Goal: Information Seeking & Learning: Check status

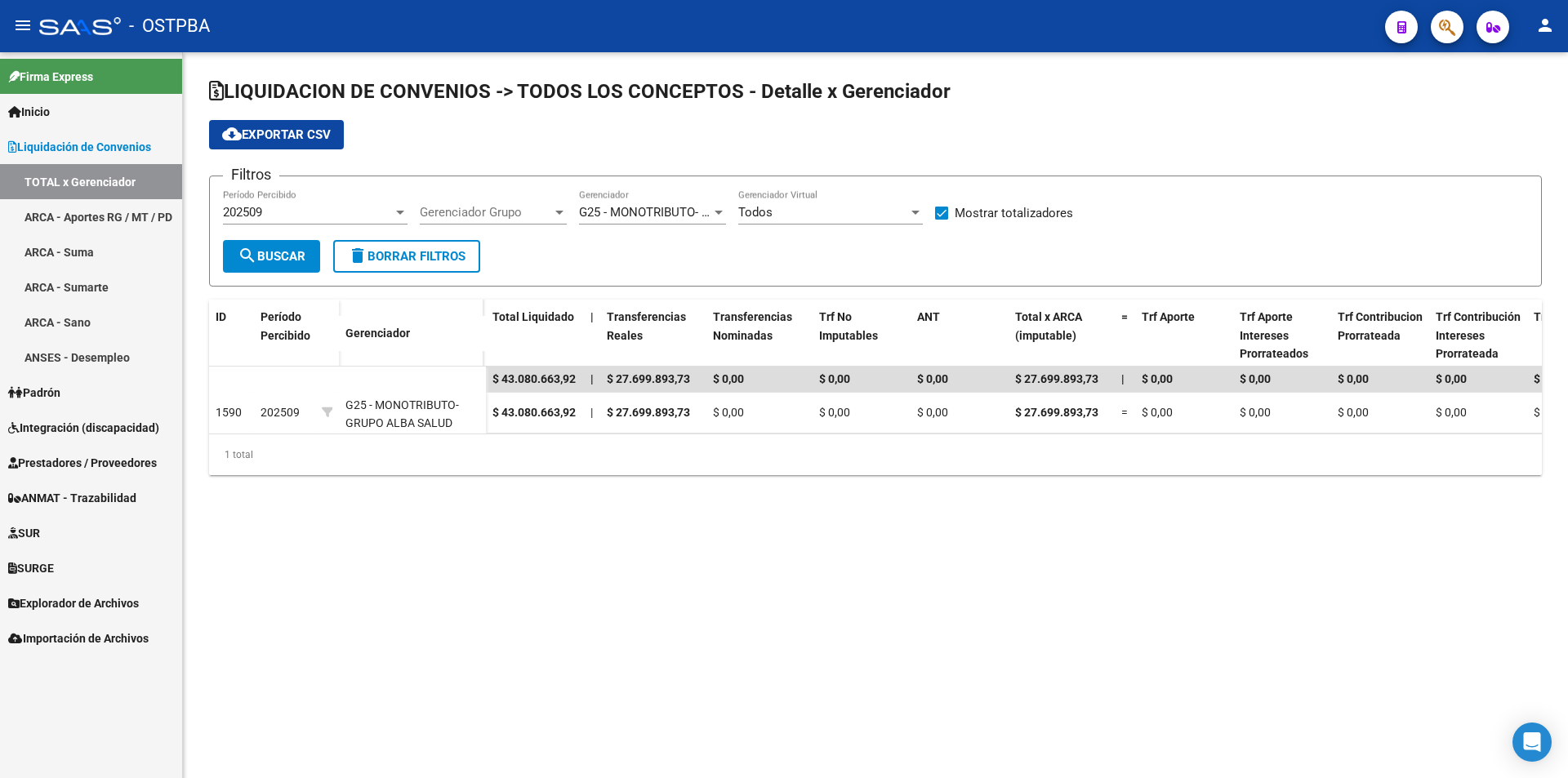
click at [83, 391] on link "Padrón" at bounding box center [90, 392] width 182 height 35
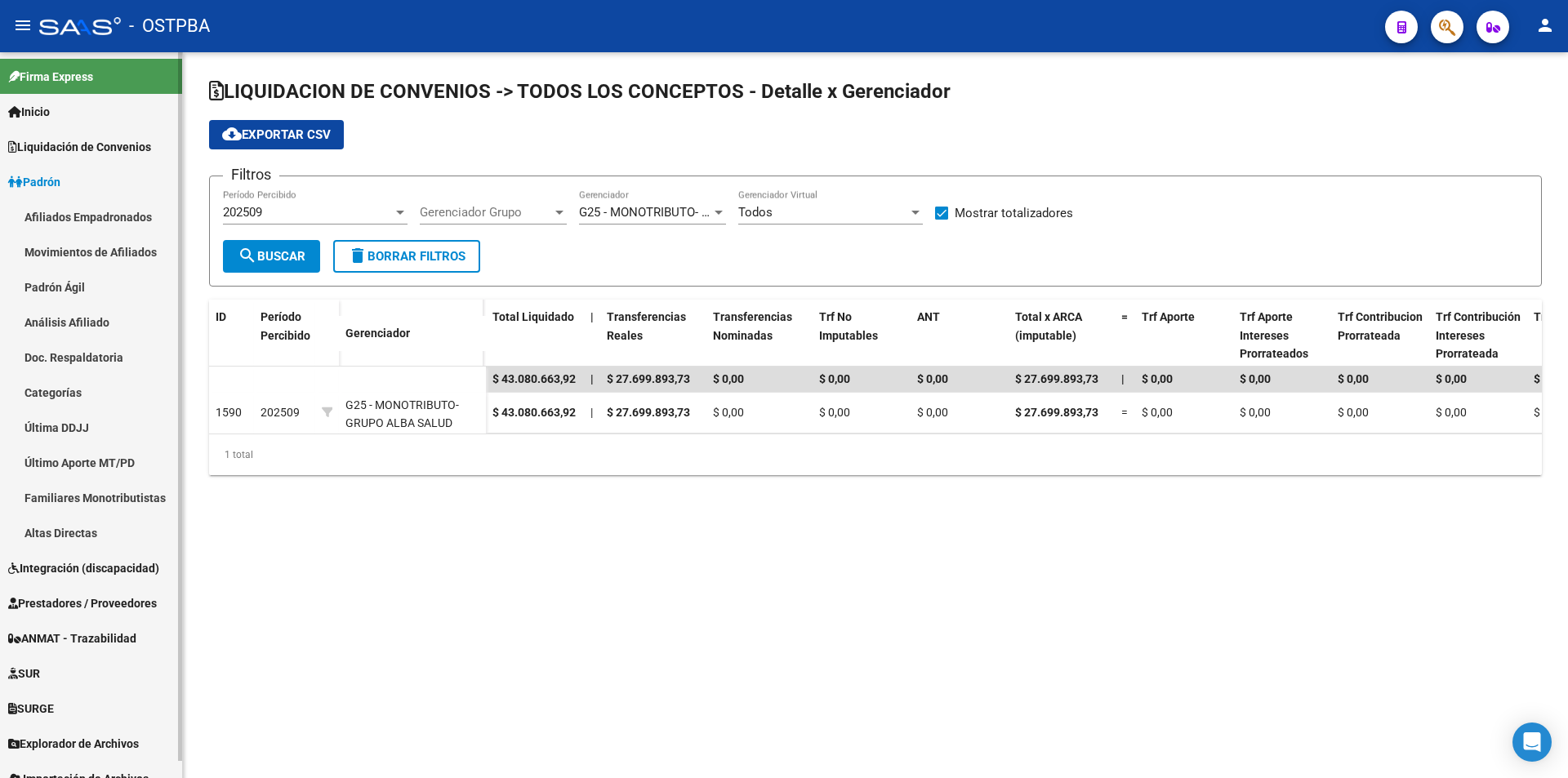
click at [70, 317] on link "Análisis Afiliado" at bounding box center [90, 321] width 182 height 35
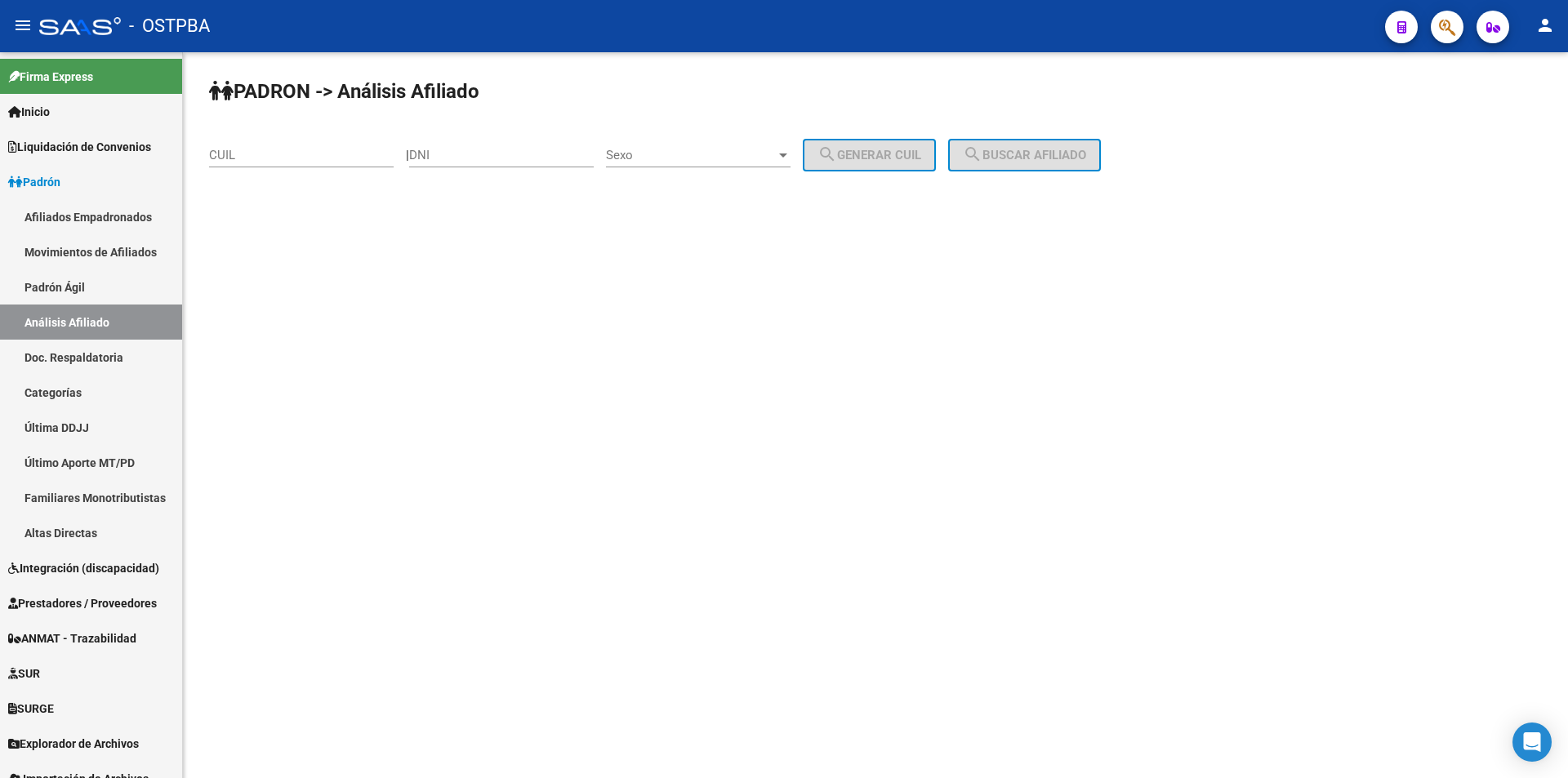
click at [434, 143] on div "DNI" at bounding box center [501, 150] width 184 height 35
paste input "30398820"
type input "30398820"
click at [664, 157] on span "Sexo" at bounding box center [691, 155] width 170 height 14
drag, startPoint x: 694, startPoint y: 160, endPoint x: 880, endPoint y: 154, distance: 186.1
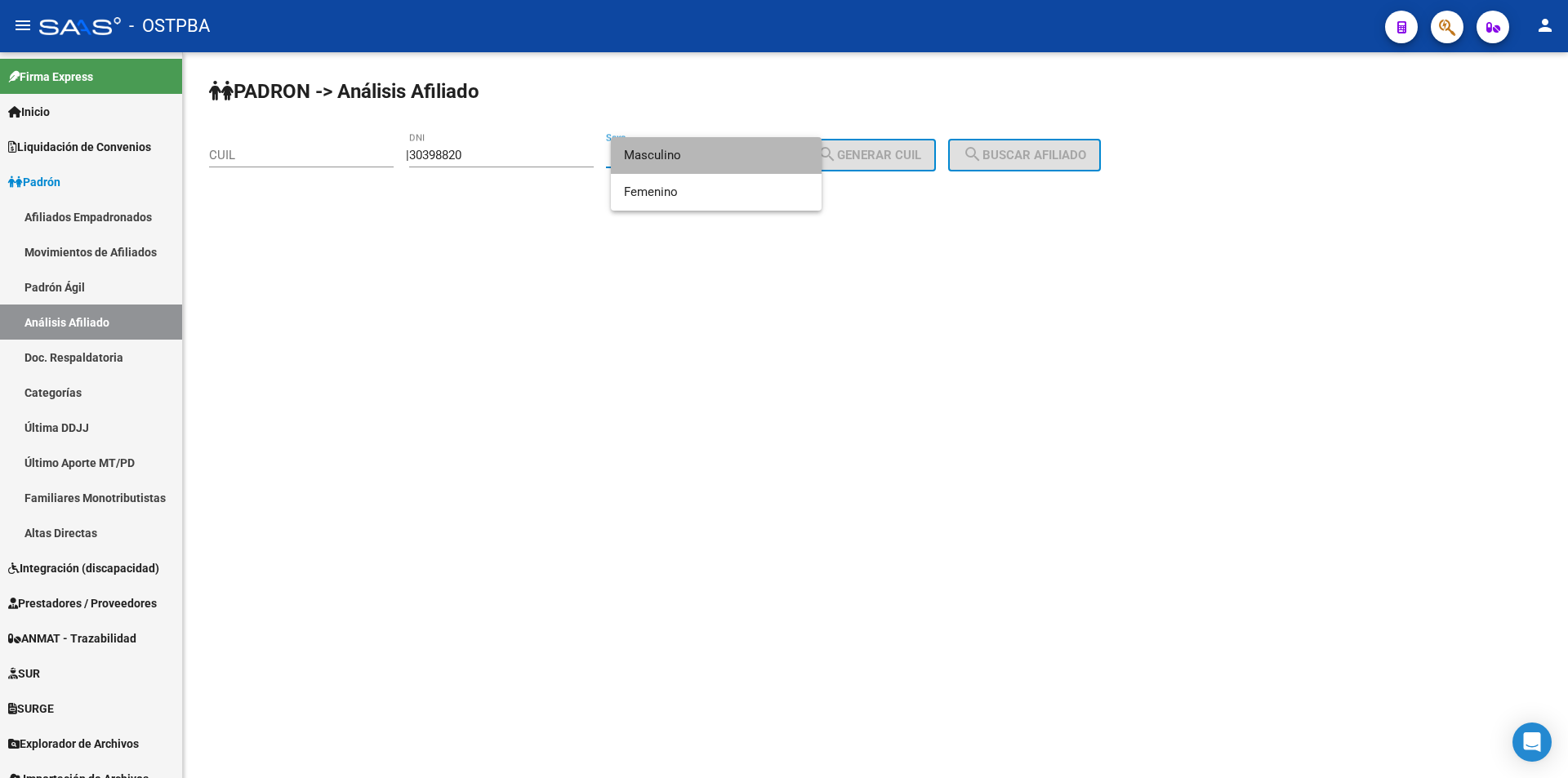
click at [704, 159] on span "Masculino" at bounding box center [716, 155] width 184 height 37
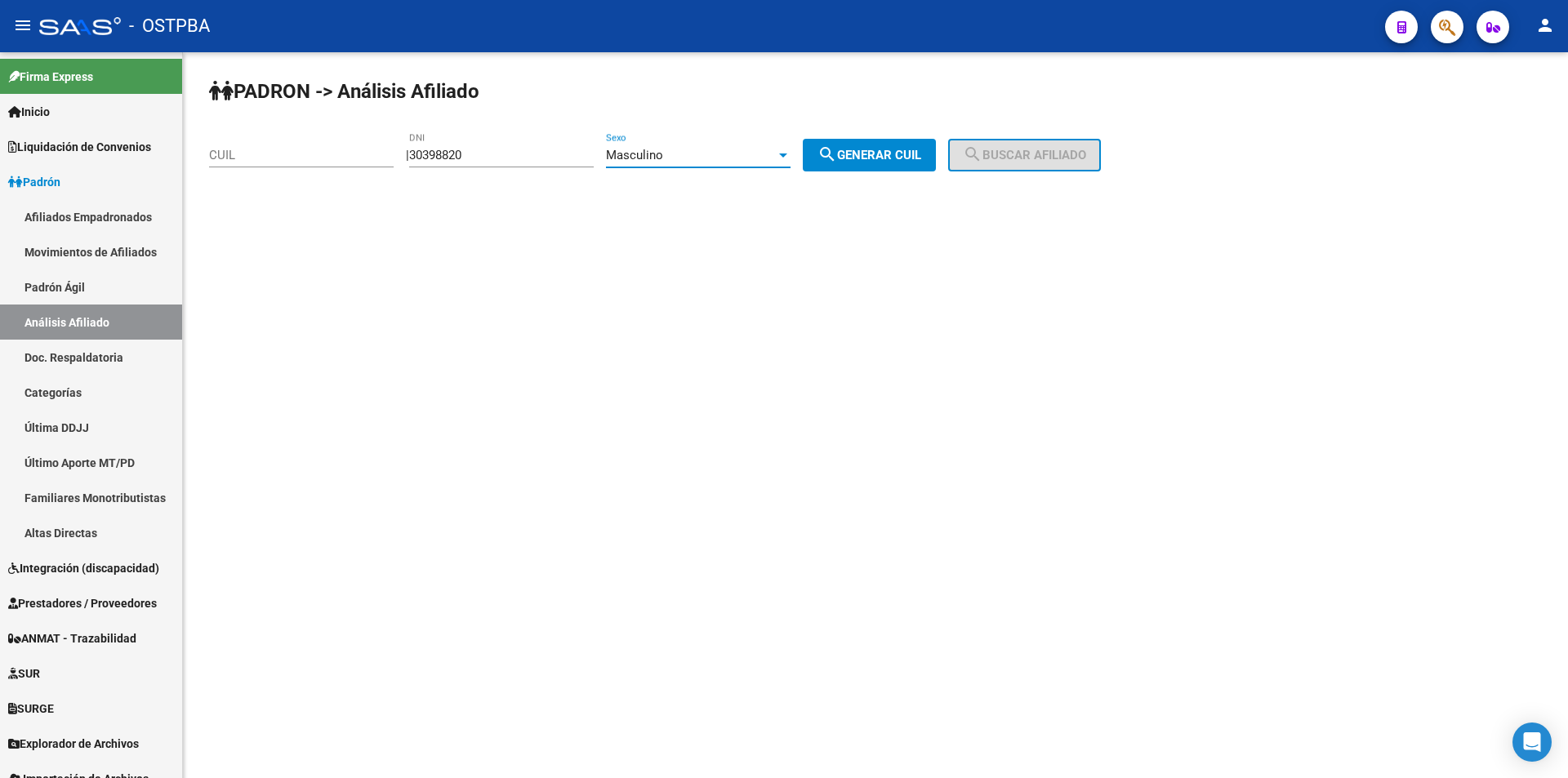
drag, startPoint x: 880, startPoint y: 154, endPoint x: 1092, endPoint y: 155, distance: 212.0
click at [886, 155] on span "search Generar CUIL" at bounding box center [870, 155] width 104 height 14
type input "20-30398820-4"
click at [1086, 155] on span "search Buscar afiliado" at bounding box center [1024, 155] width 124 height 14
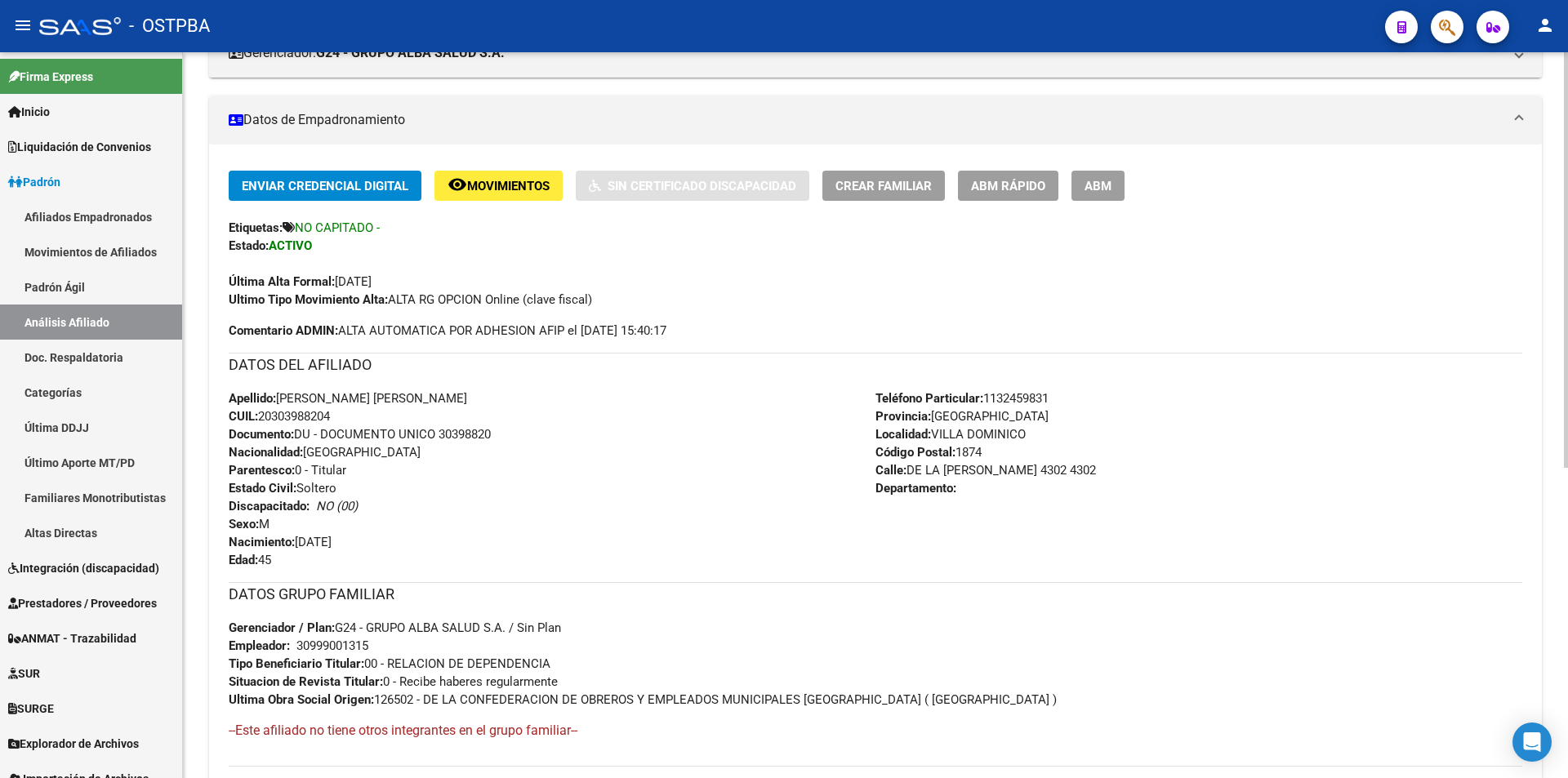
scroll to position [543, 0]
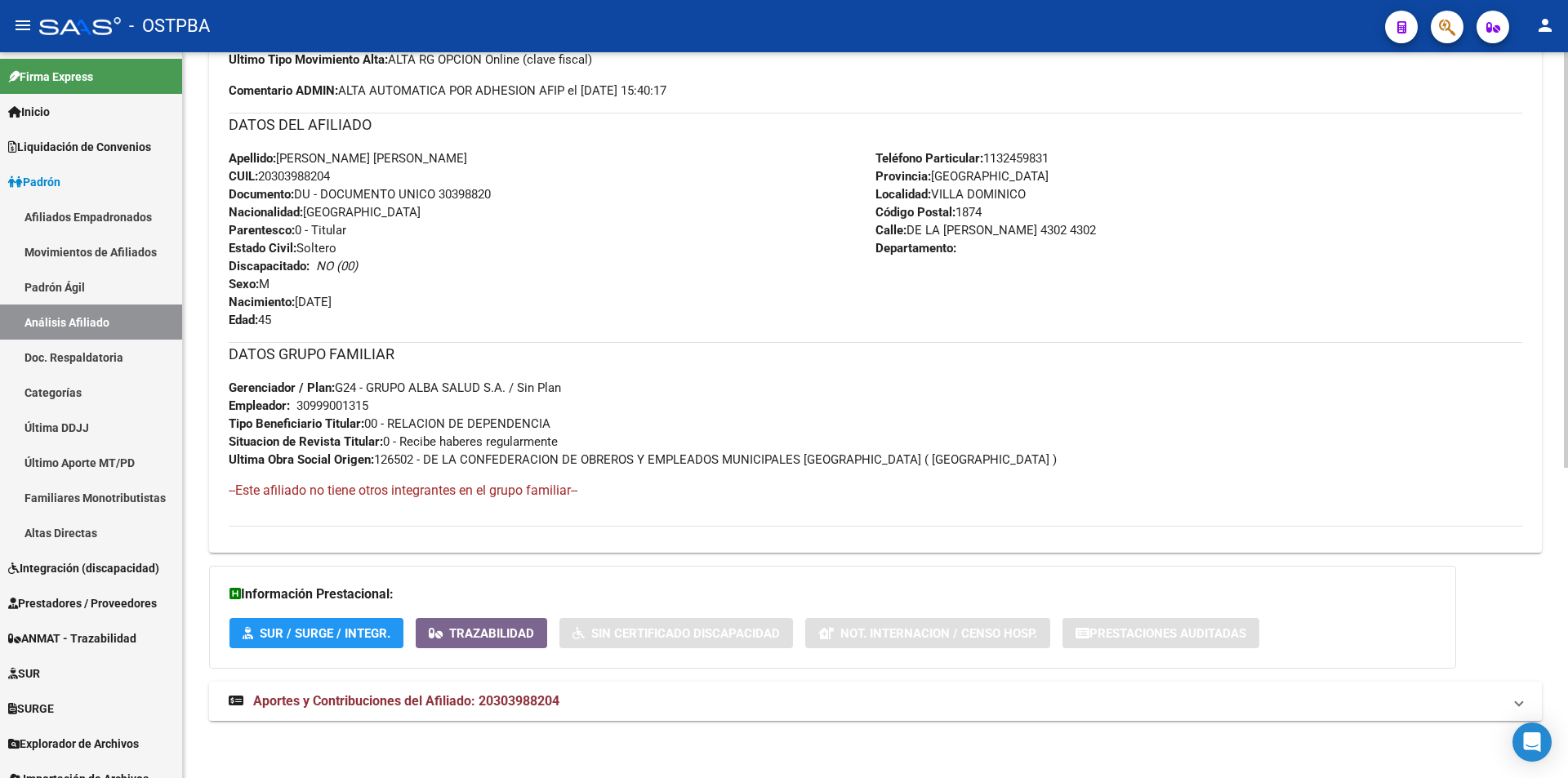
click at [598, 712] on mat-expansion-panel-header "Aportes y Contribuciones del Afiliado: 20303988204" at bounding box center [875, 701] width 1332 height 39
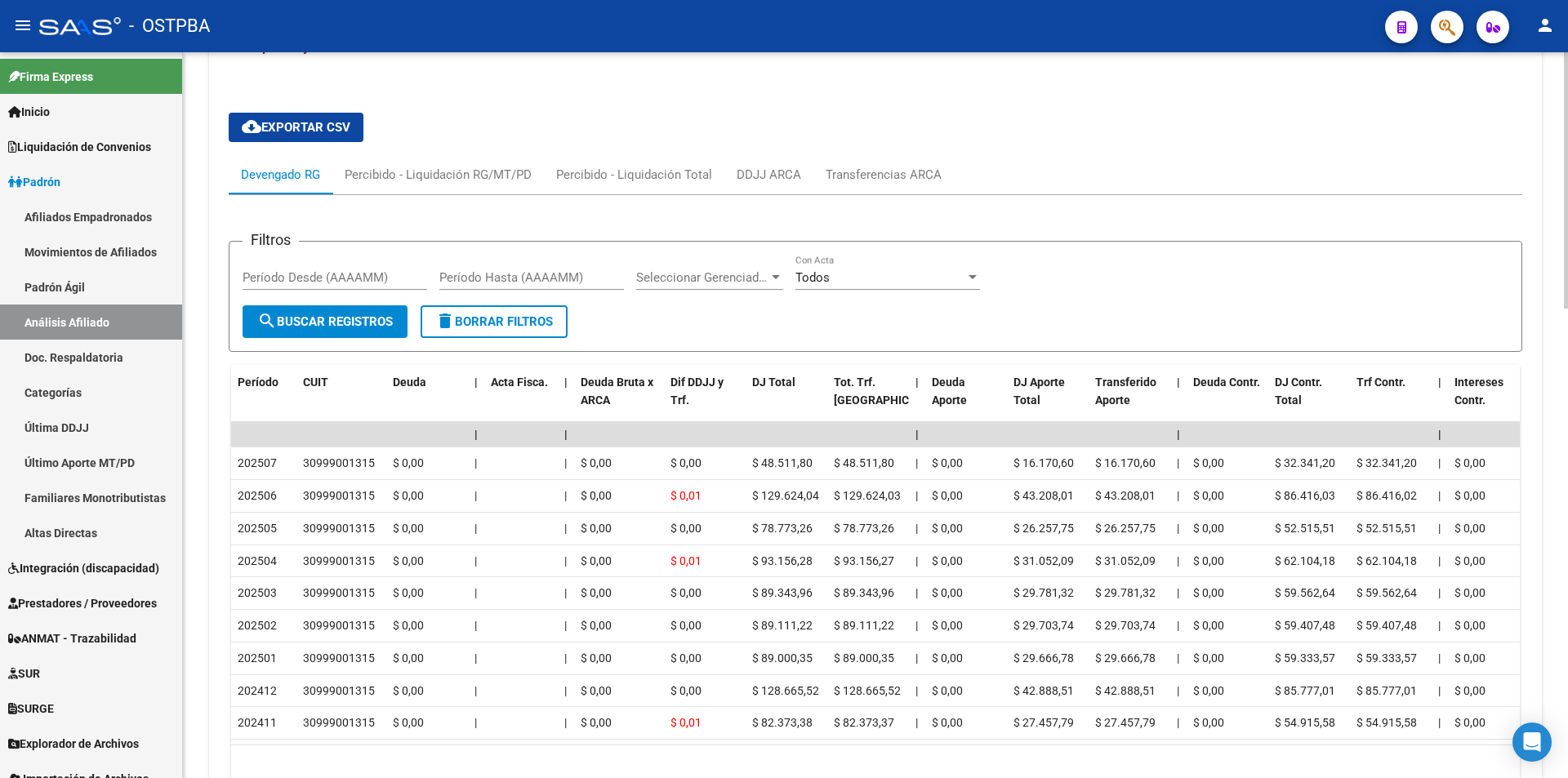
scroll to position [1210, 0]
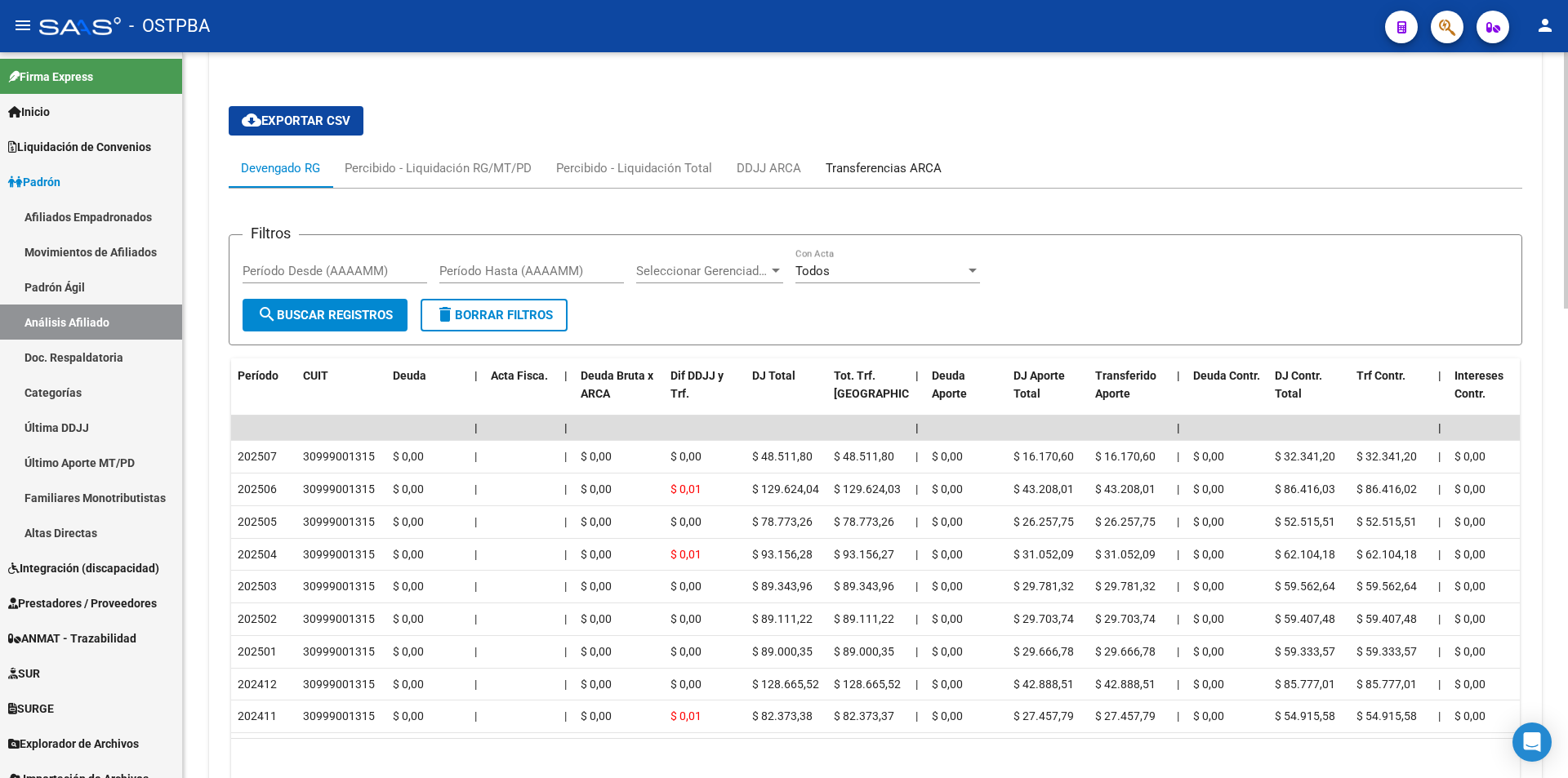
click at [885, 155] on div "Transferencias ARCA" at bounding box center [883, 168] width 141 height 39
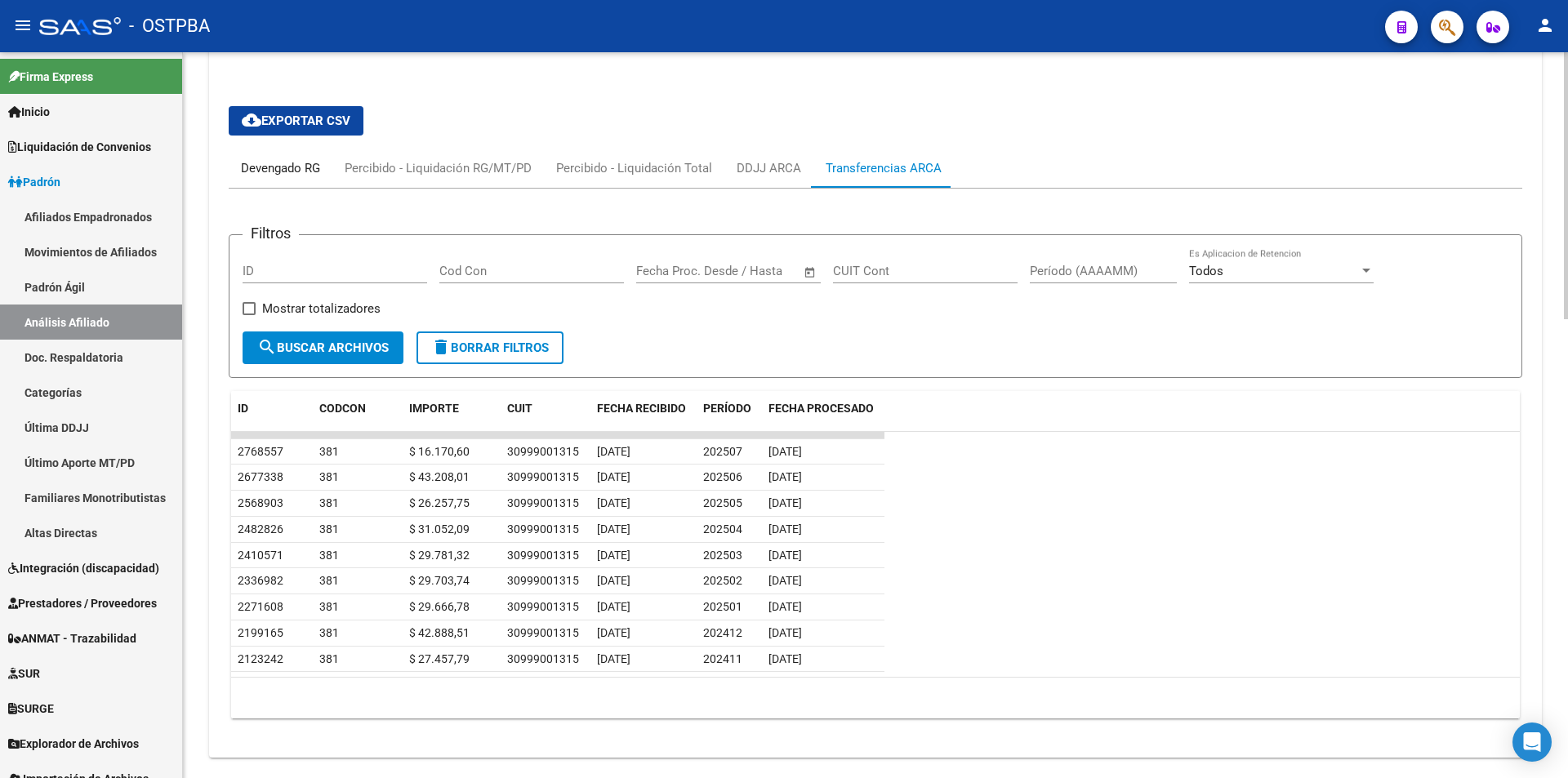
click at [286, 175] on div "Devengado RG" at bounding box center [280, 168] width 79 height 18
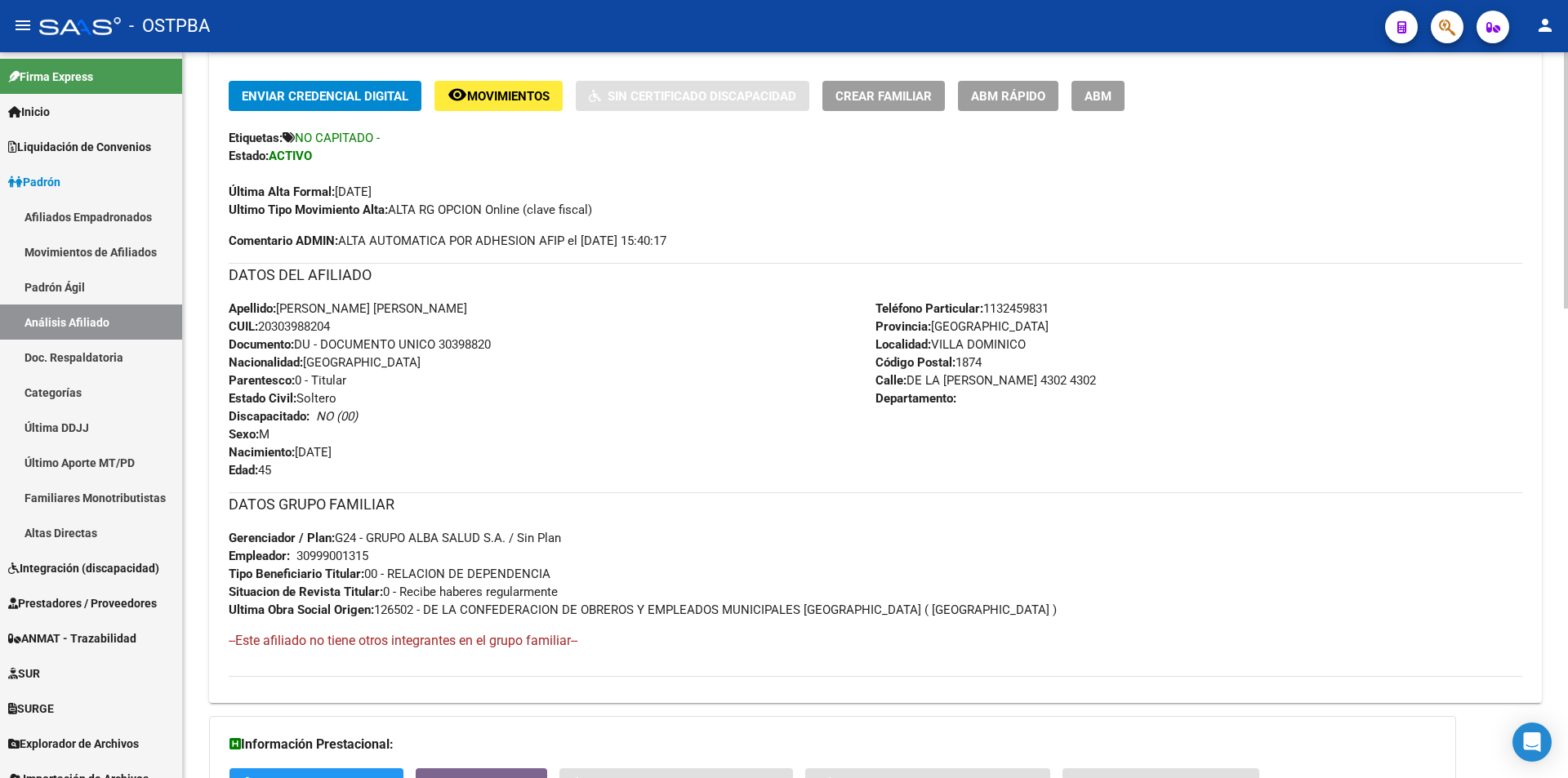
scroll to position [149, 0]
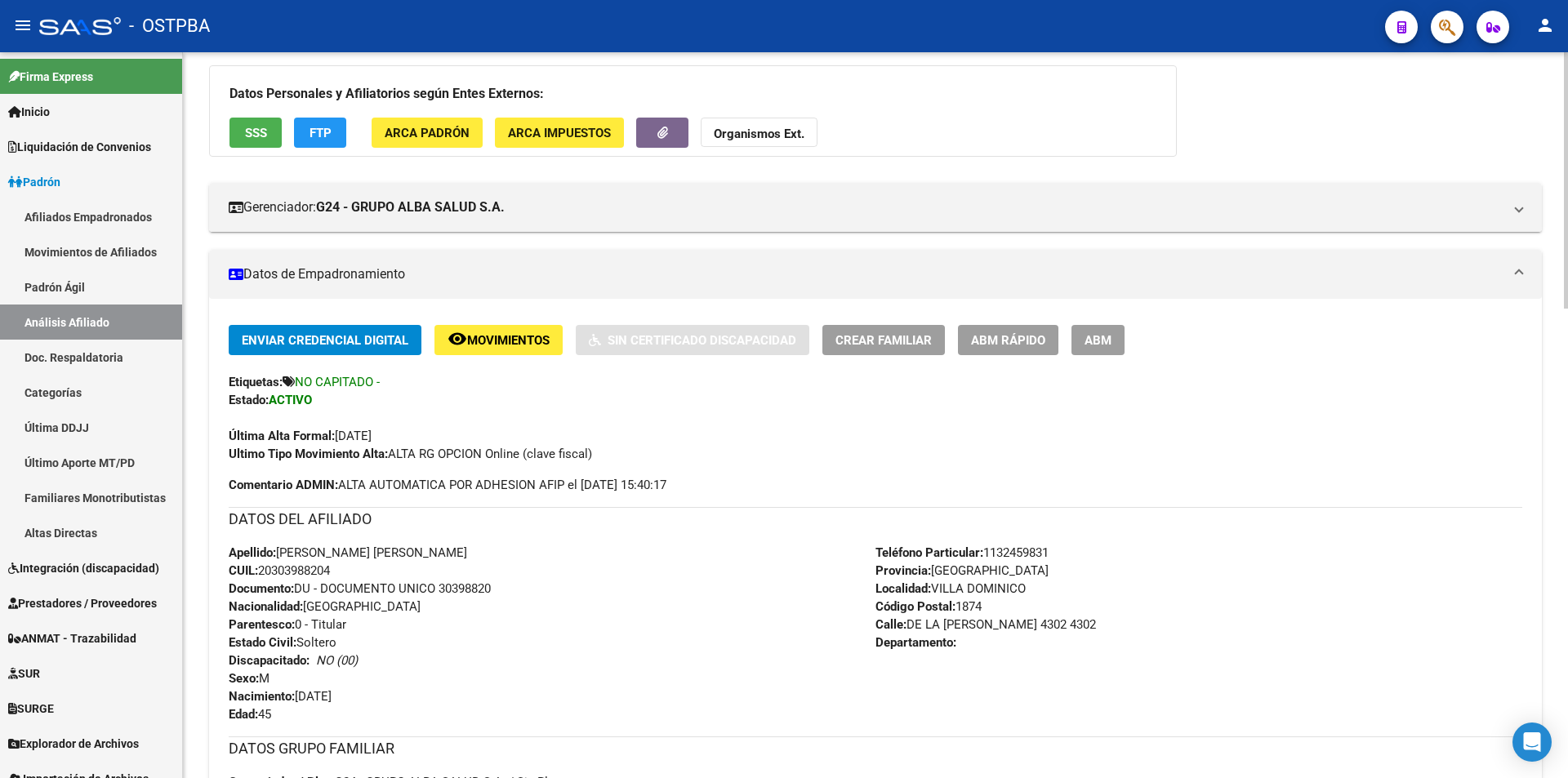
click at [262, 124] on button "SSS" at bounding box center [255, 133] width 52 height 30
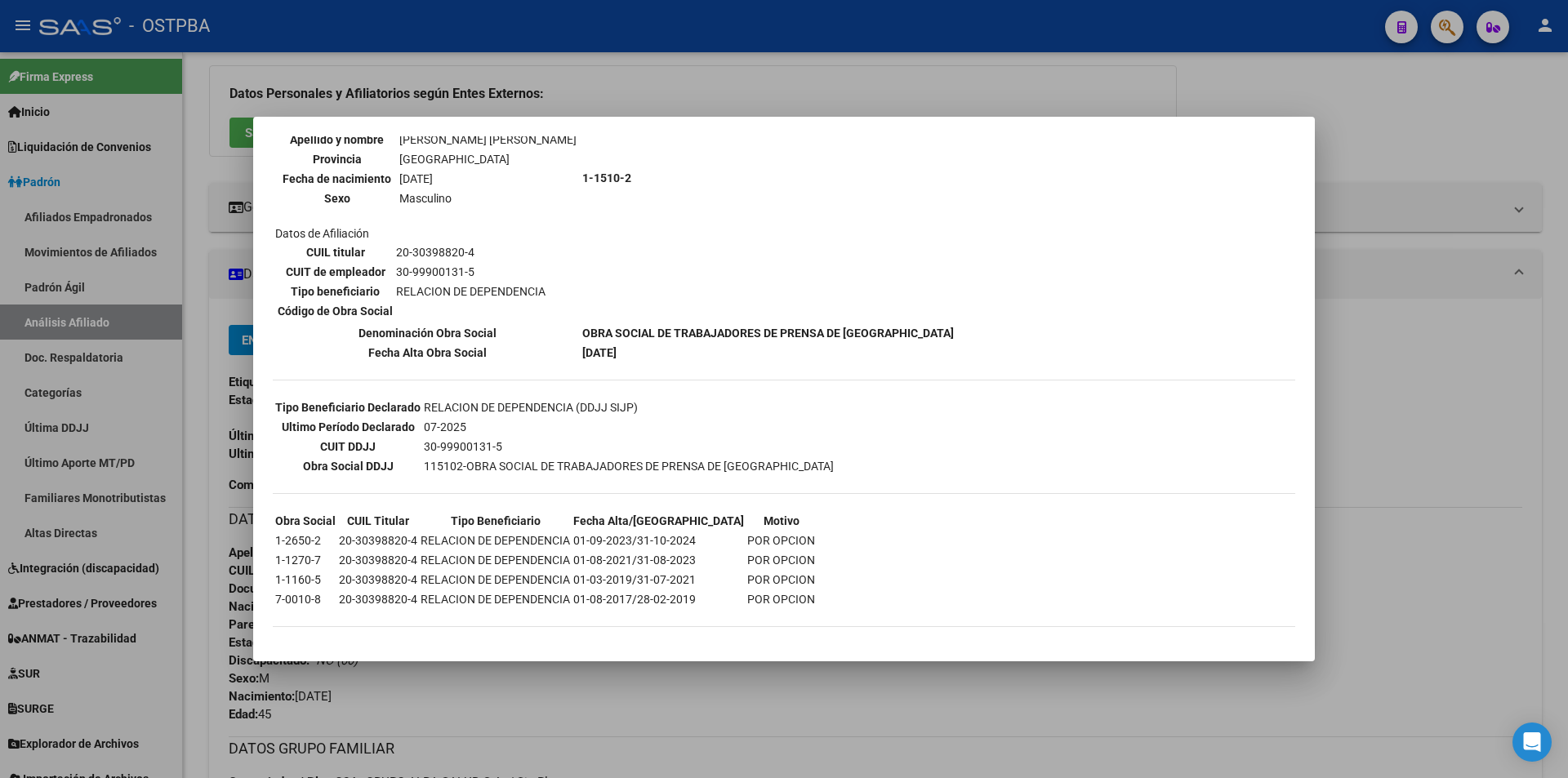
scroll to position [188, 0]
click at [722, 695] on div at bounding box center [784, 389] width 1568 height 778
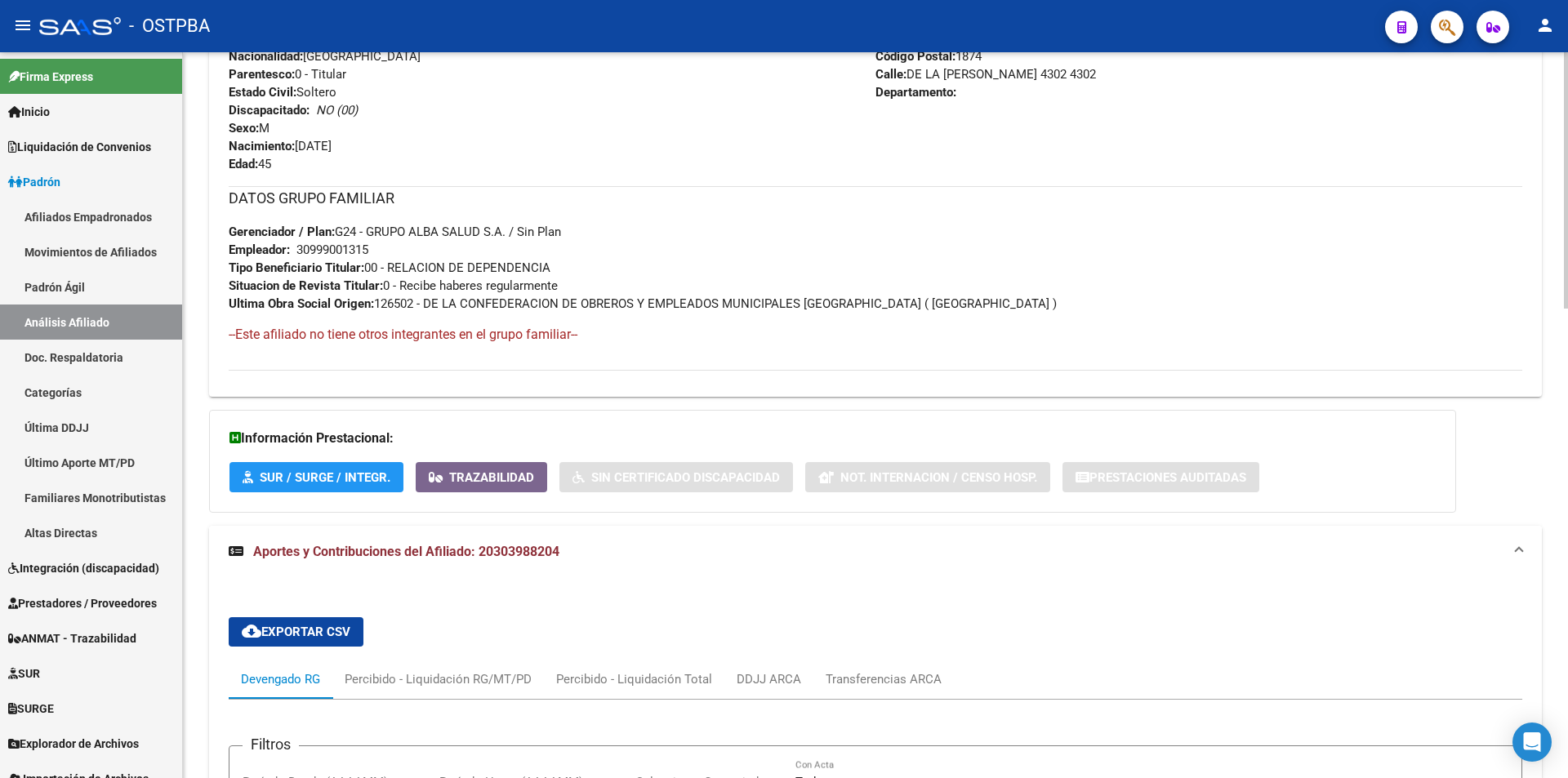
scroll to position [1047, 0]
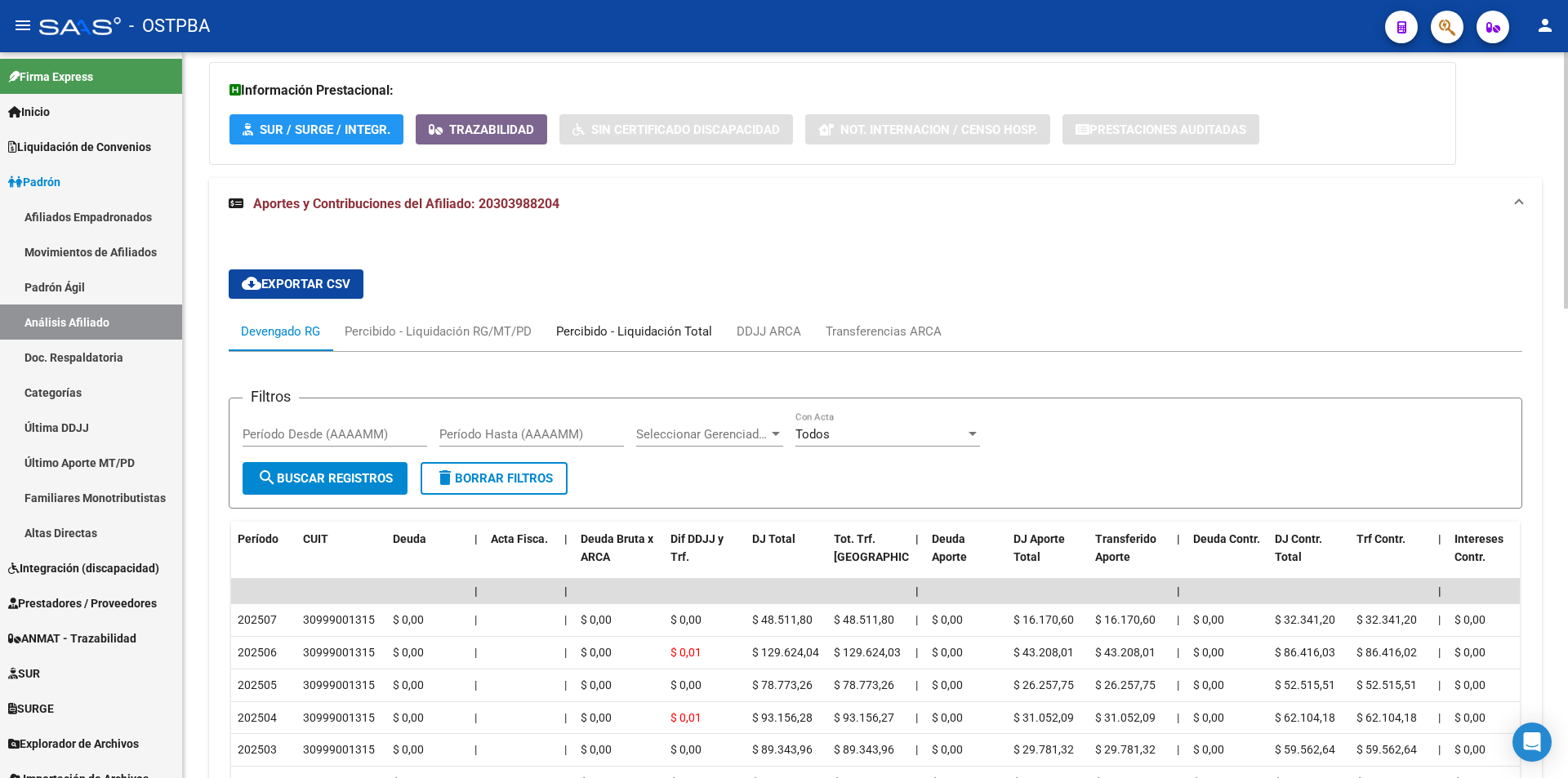
click at [623, 322] on div "Percibido - Liquidación Total" at bounding box center [634, 331] width 156 height 18
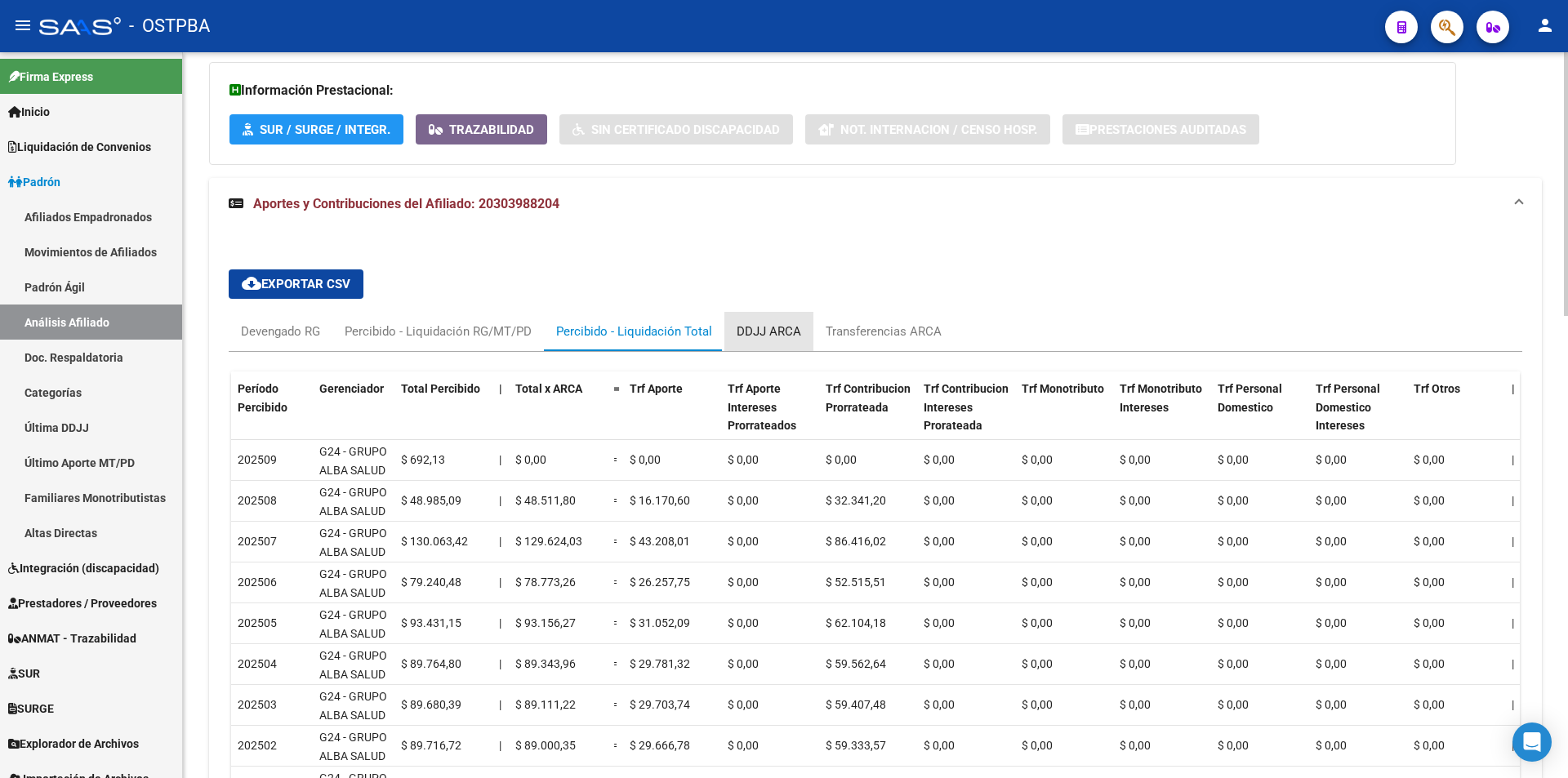
click at [782, 333] on div "DDJJ ARCA" at bounding box center [769, 331] width 64 height 18
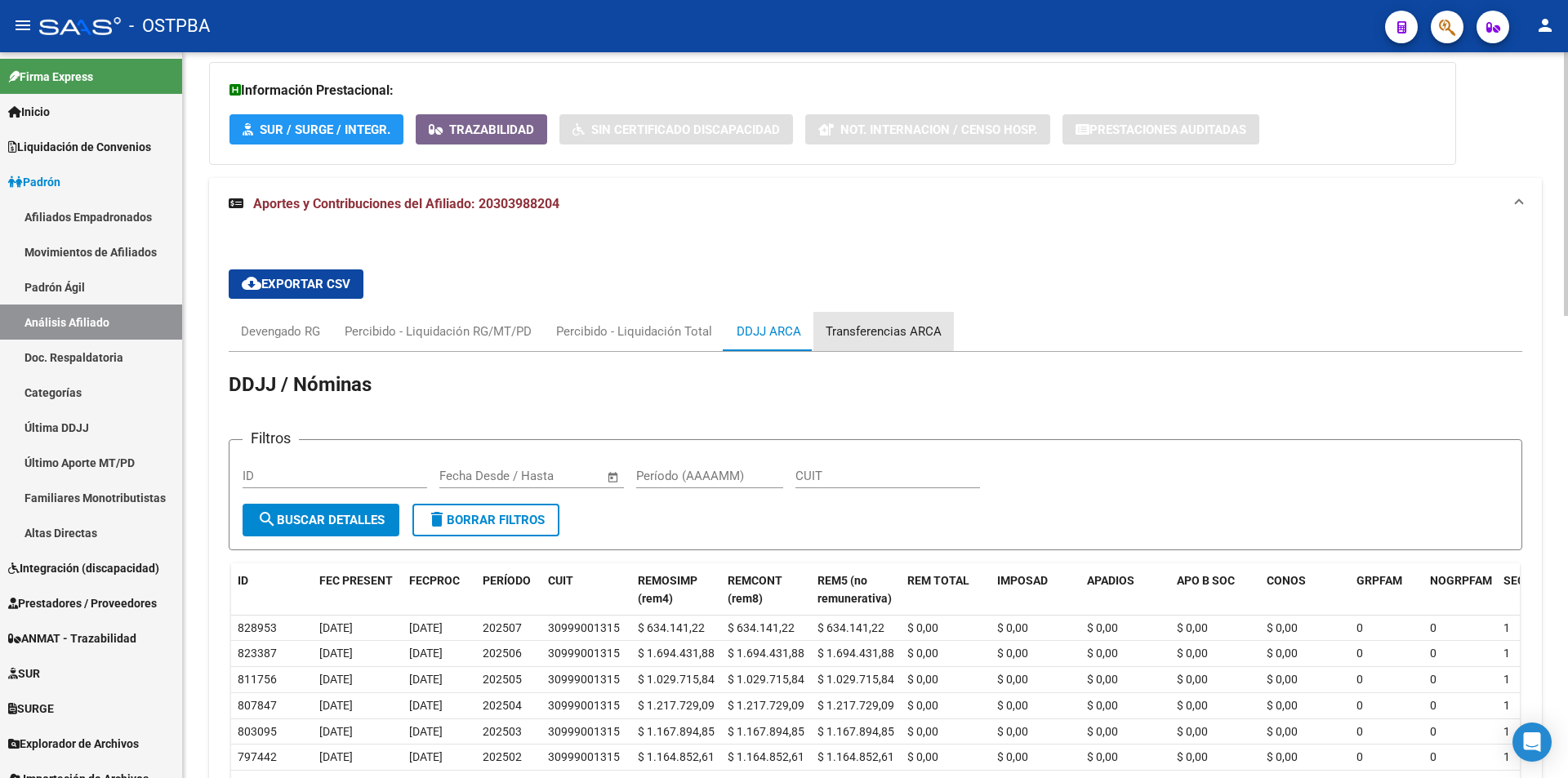
click at [844, 329] on div "Transferencias ARCA" at bounding box center [884, 331] width 116 height 18
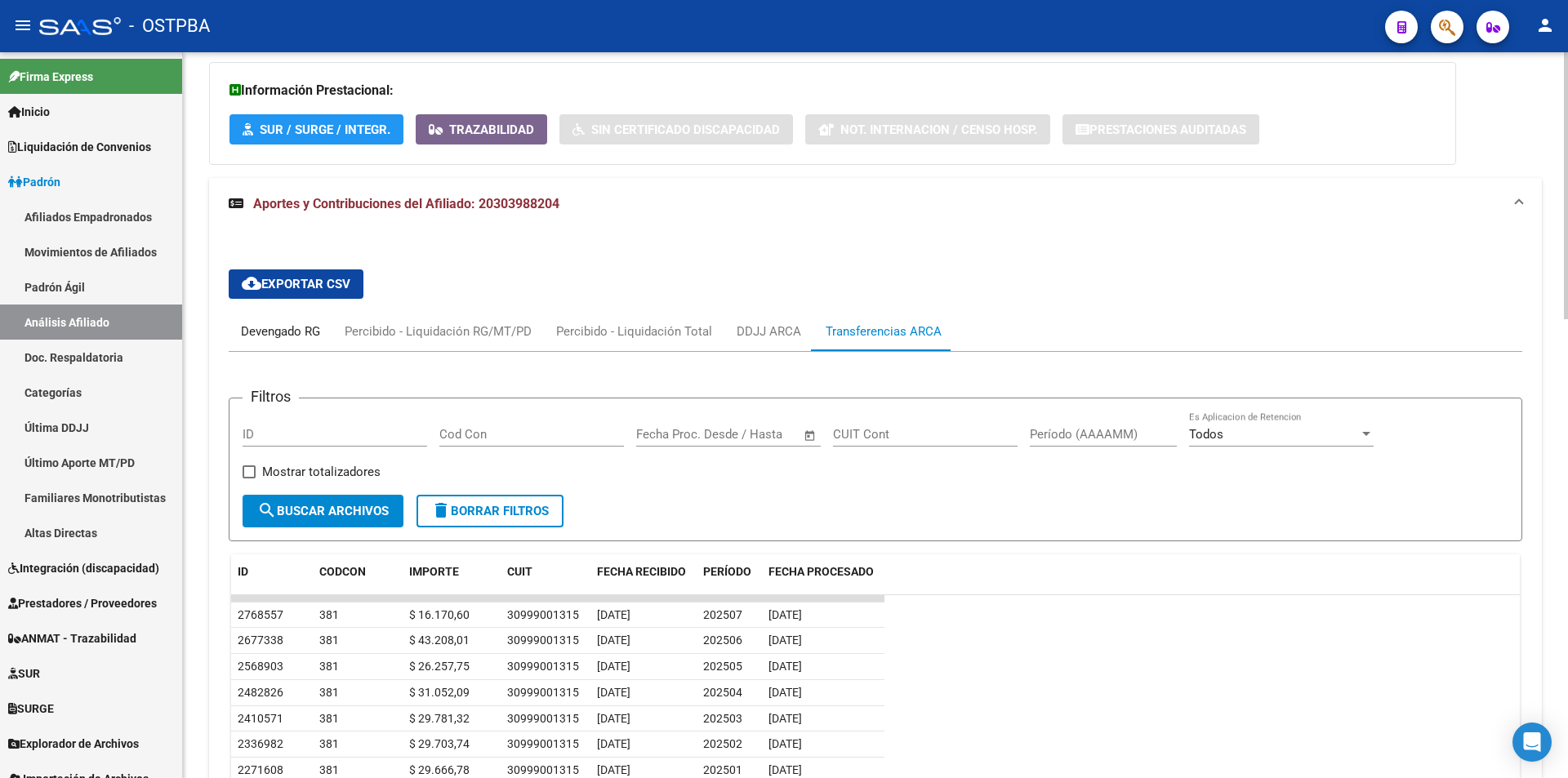
click at [276, 338] on div "Devengado RG" at bounding box center [280, 331] width 79 height 18
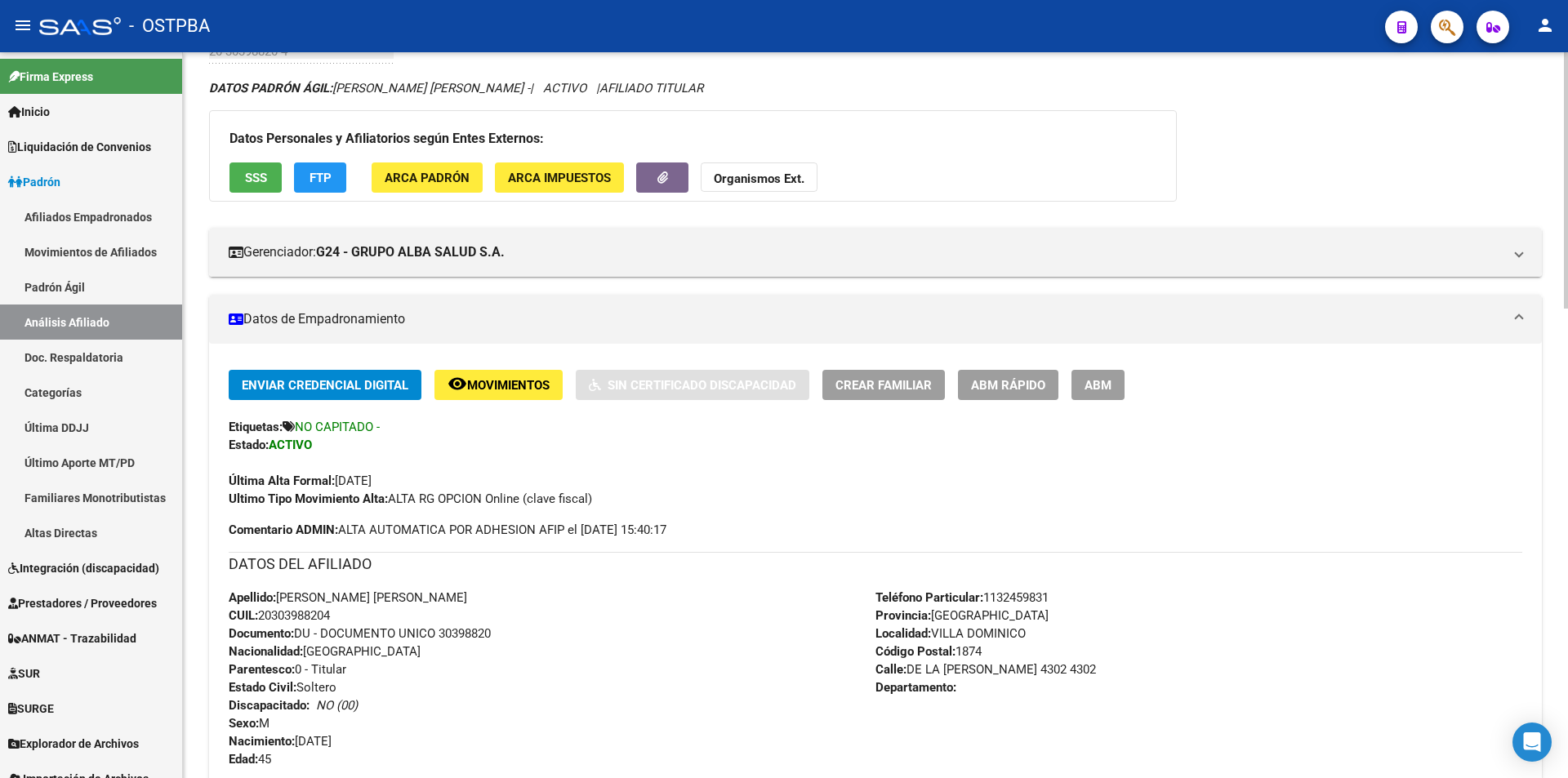
scroll to position [103, 0]
click at [253, 167] on button "SSS" at bounding box center [255, 178] width 52 height 30
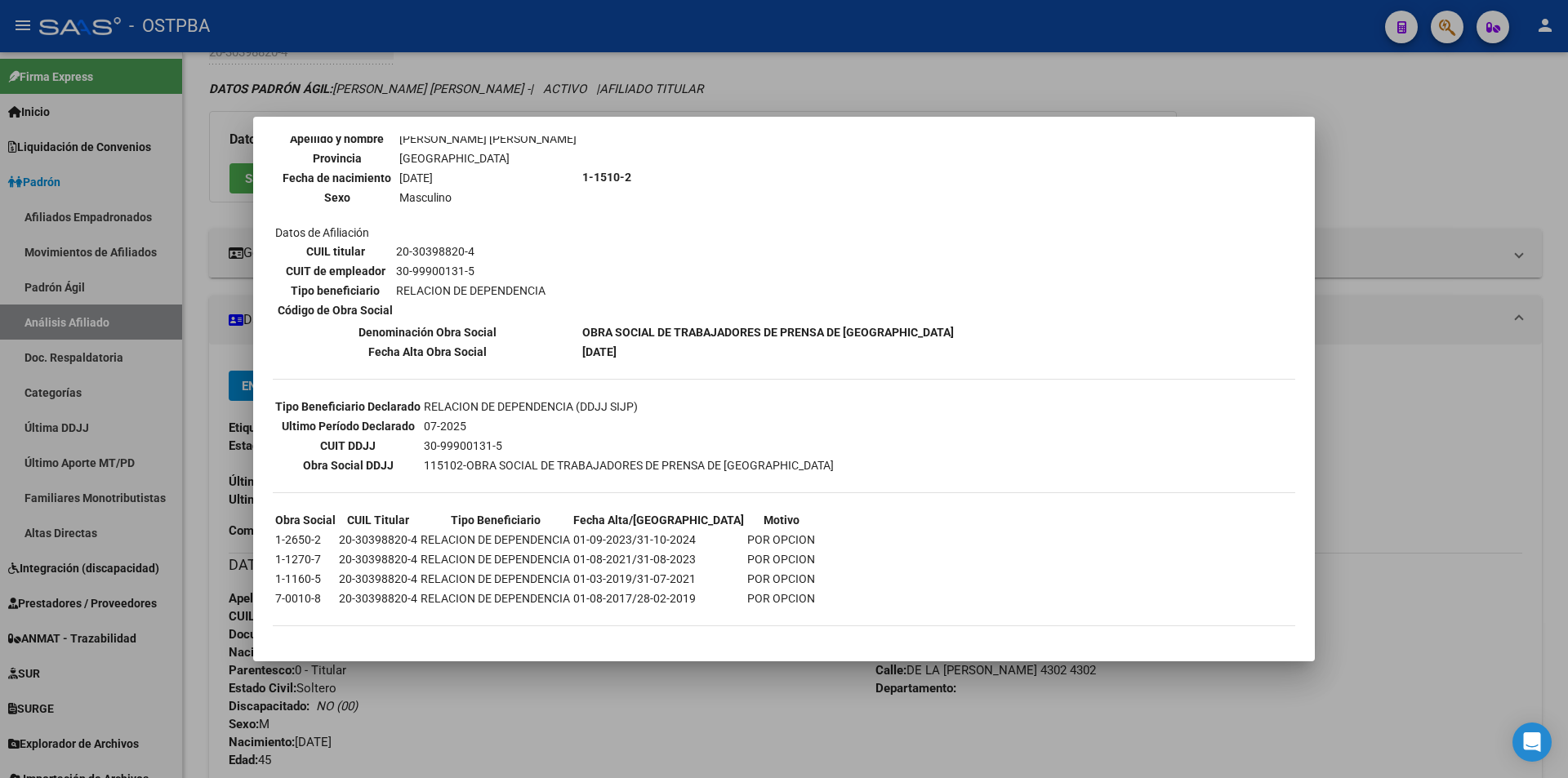
scroll to position [188, 0]
click at [536, 680] on div at bounding box center [784, 389] width 1568 height 778
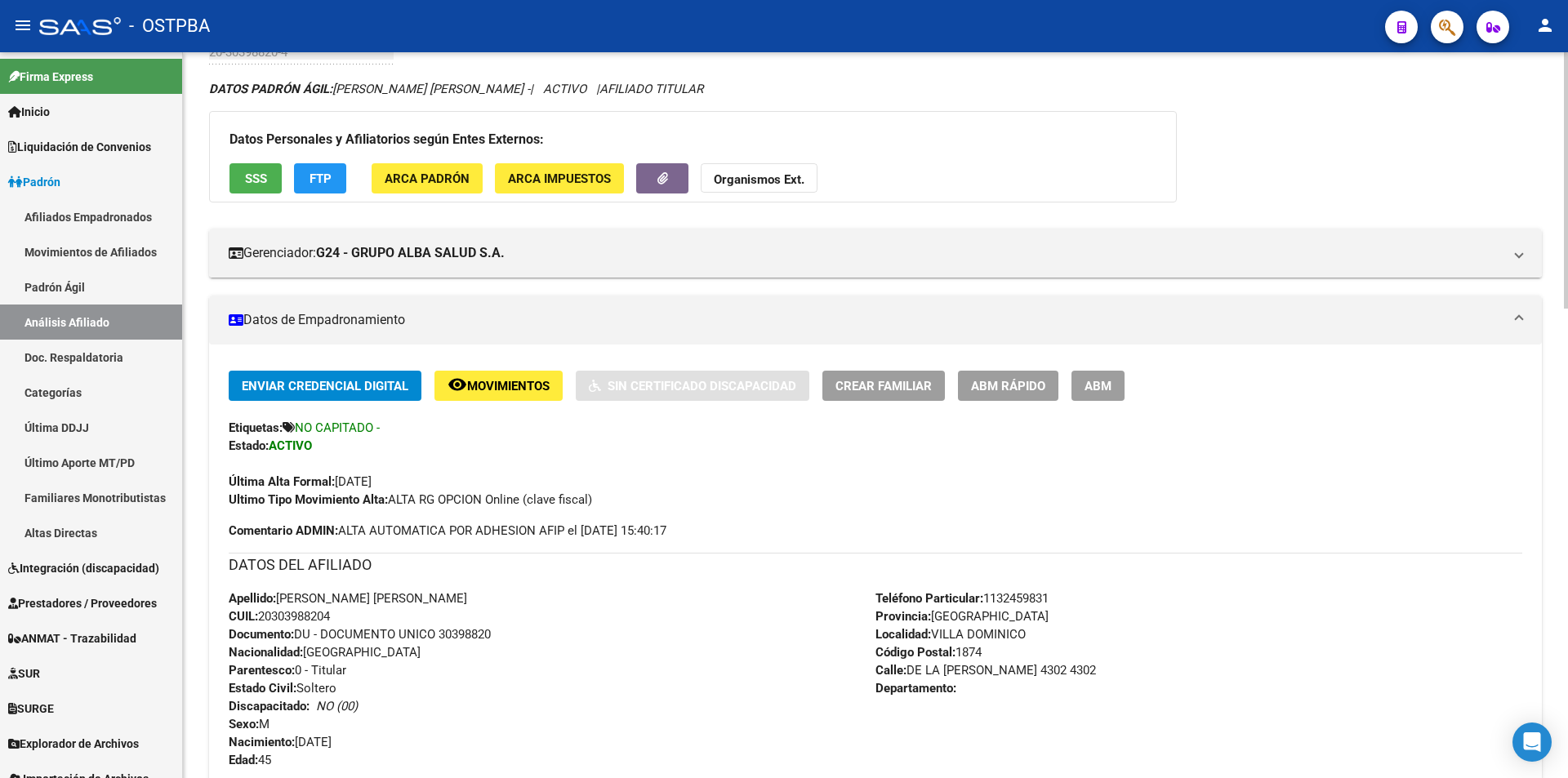
drag, startPoint x: 470, startPoint y: 640, endPoint x: 441, endPoint y: 632, distance: 30.1
click at [441, 632] on div "Apellido: [PERSON_NAME] [PERSON_NAME] CUIL: 20303988204 Documento: DU - DOCUMEN…" at bounding box center [552, 679] width 647 height 180
copy span "30398820"
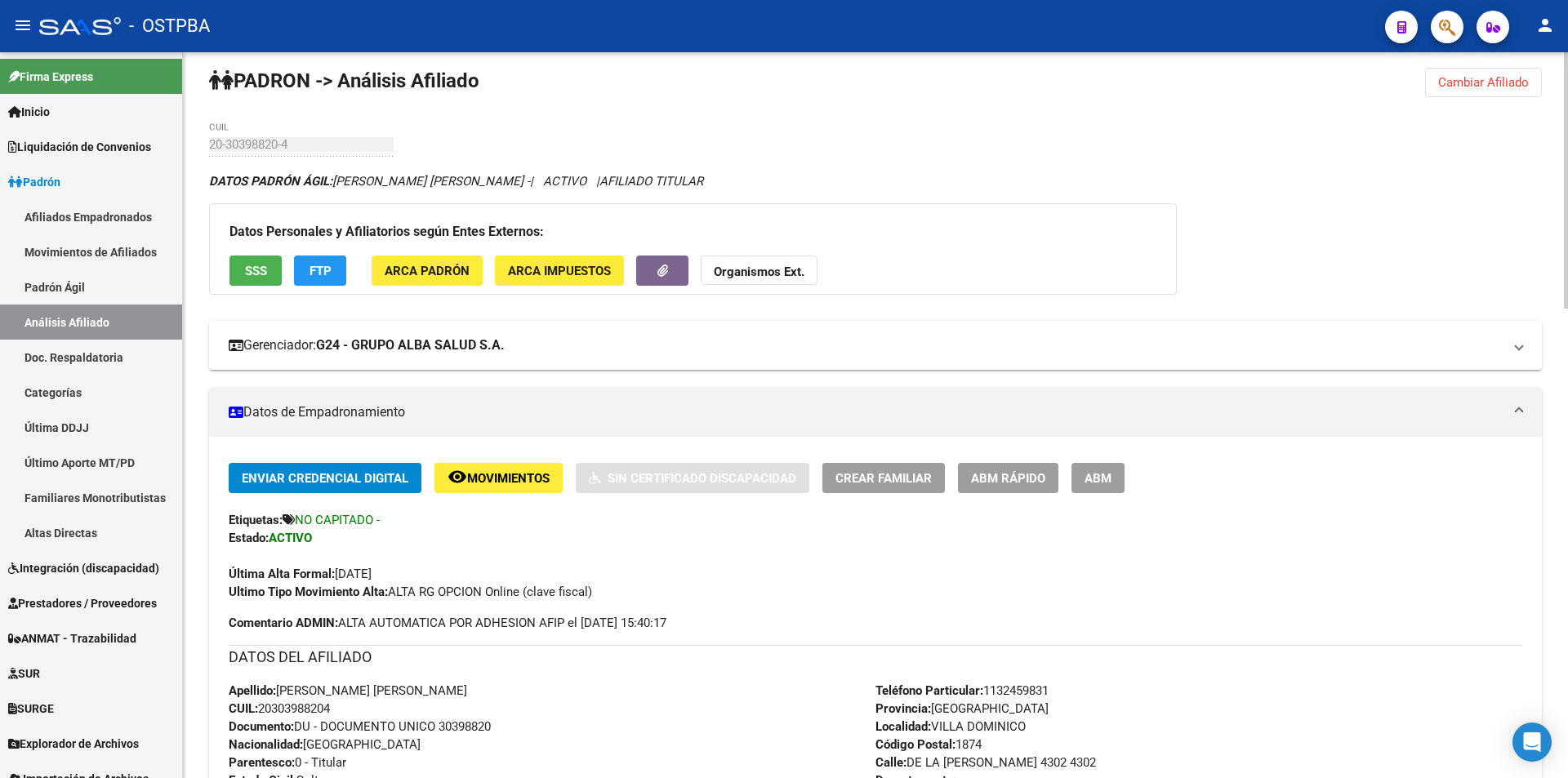
scroll to position [0, 0]
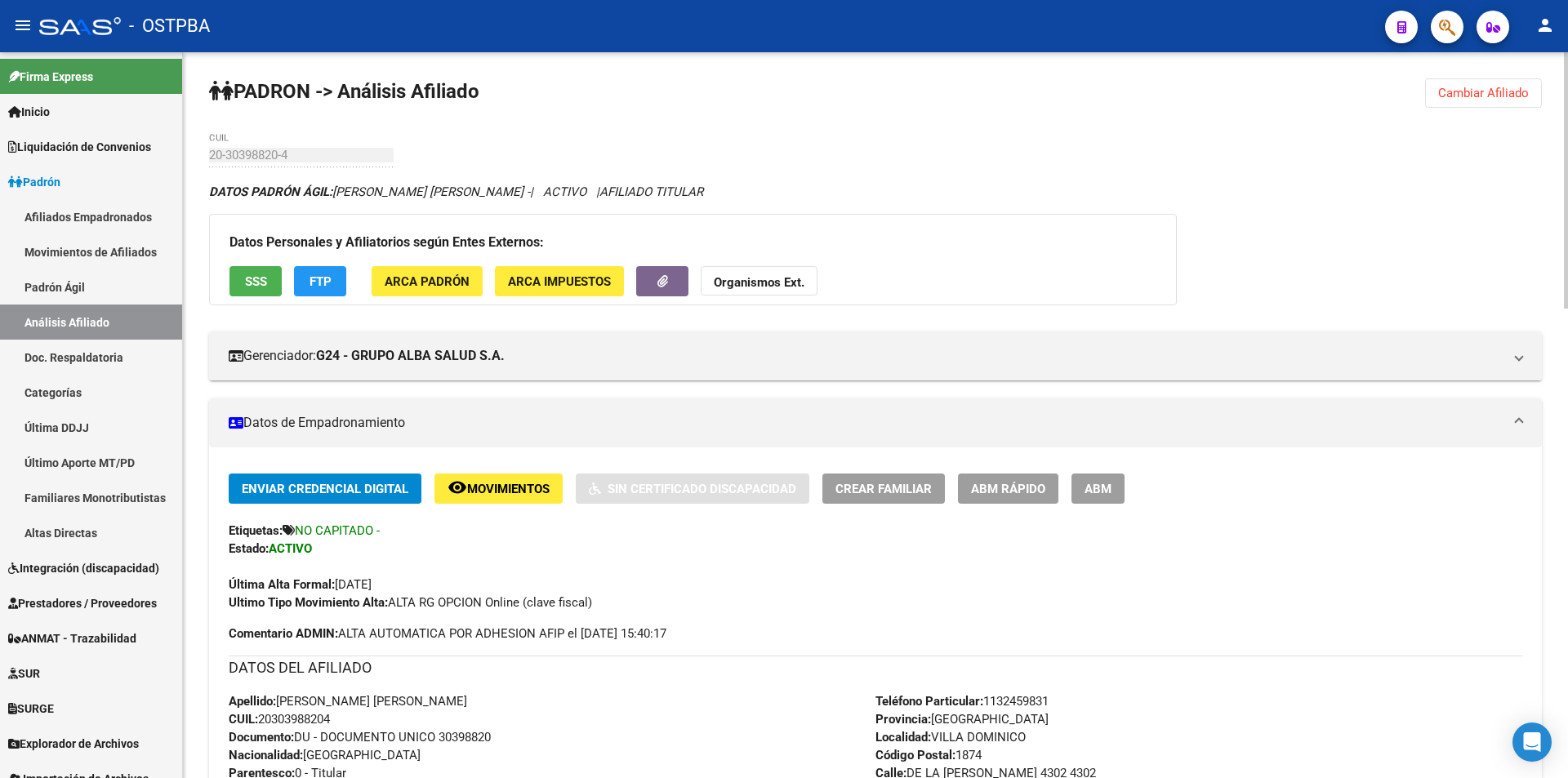
click at [741, 285] on strong "Organismos Ext." at bounding box center [758, 282] width 90 height 14
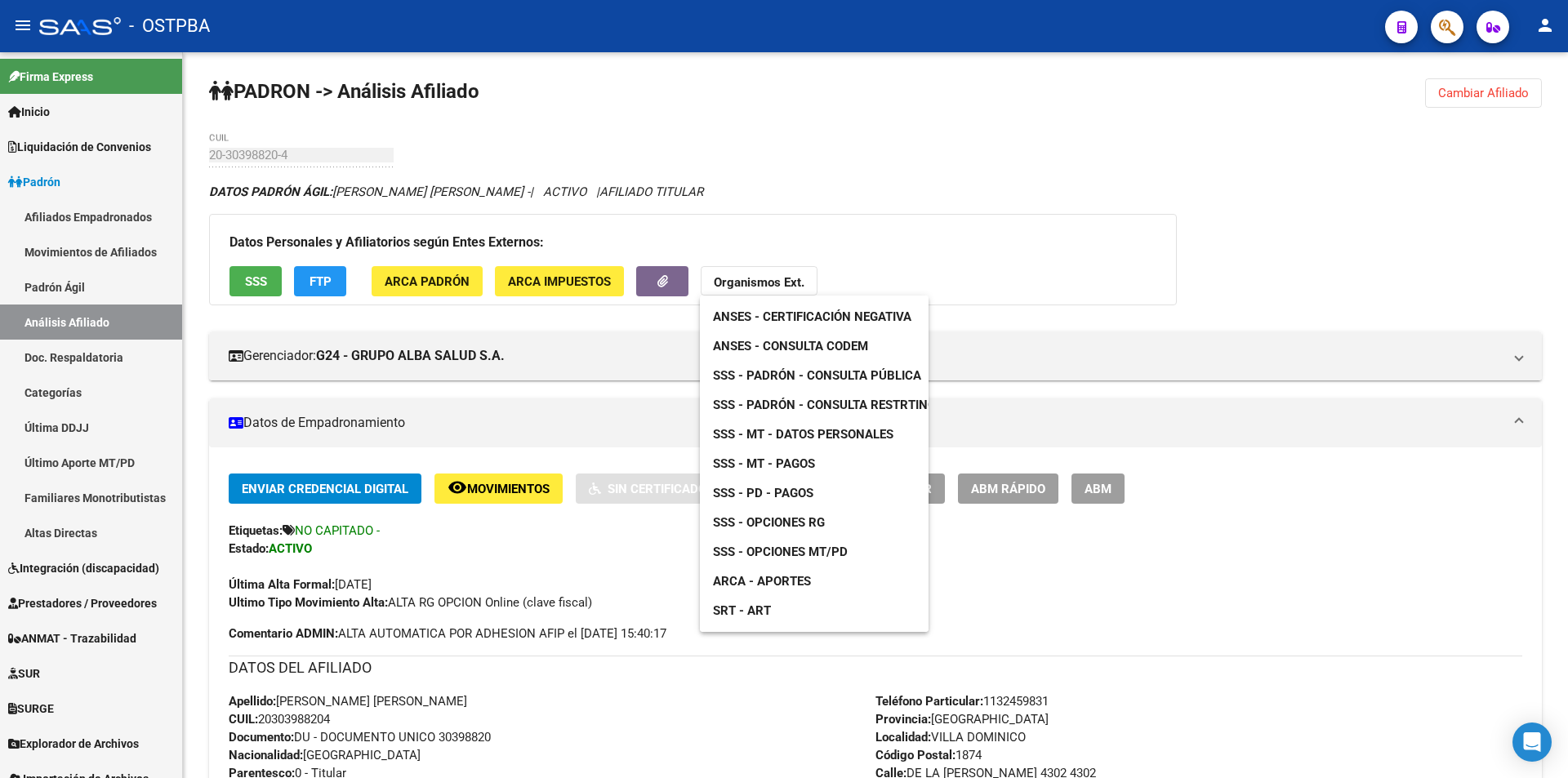
click at [827, 349] on span "ANSES - Consulta CODEM" at bounding box center [790, 346] width 155 height 14
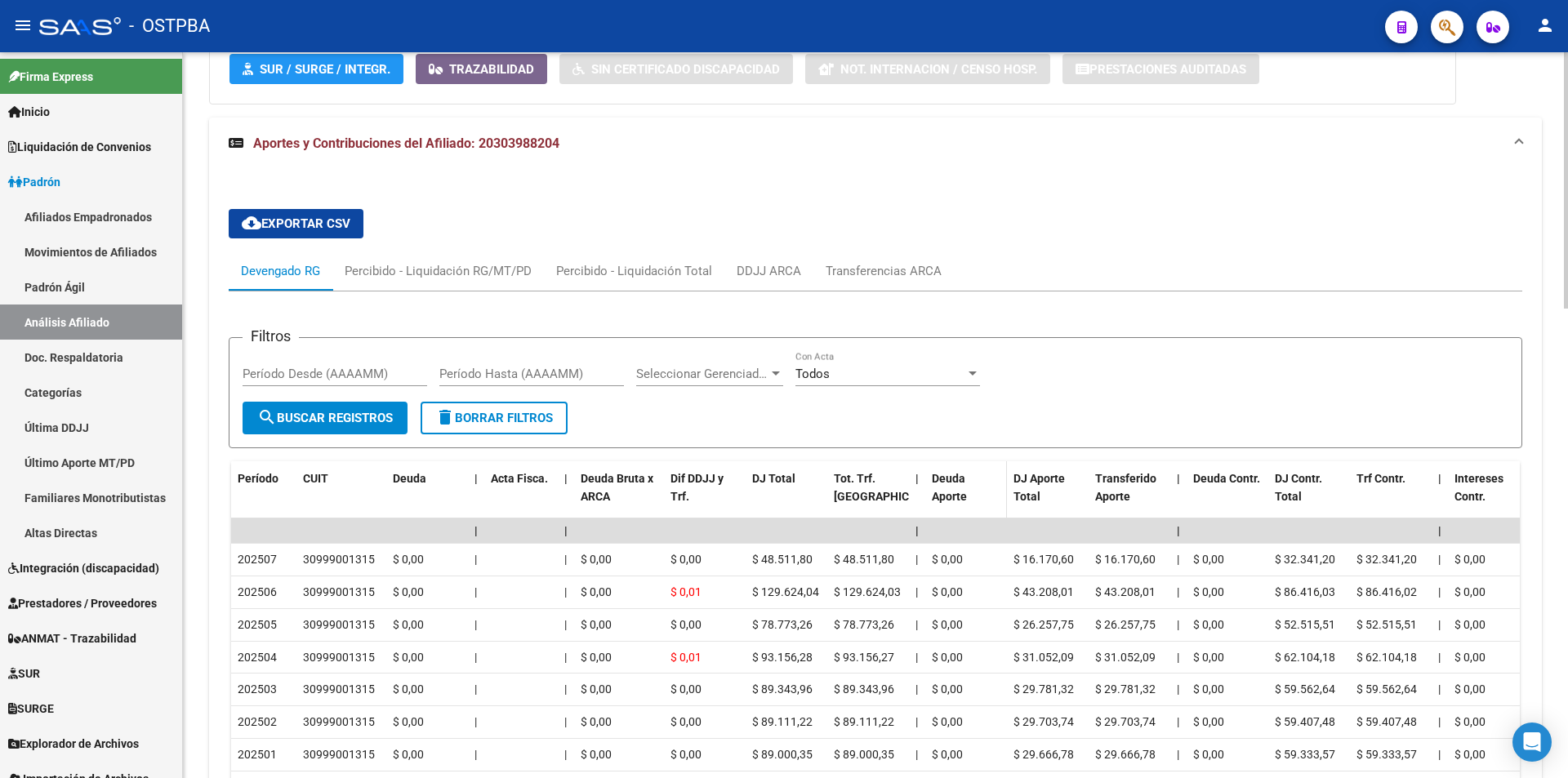
scroll to position [1306, 0]
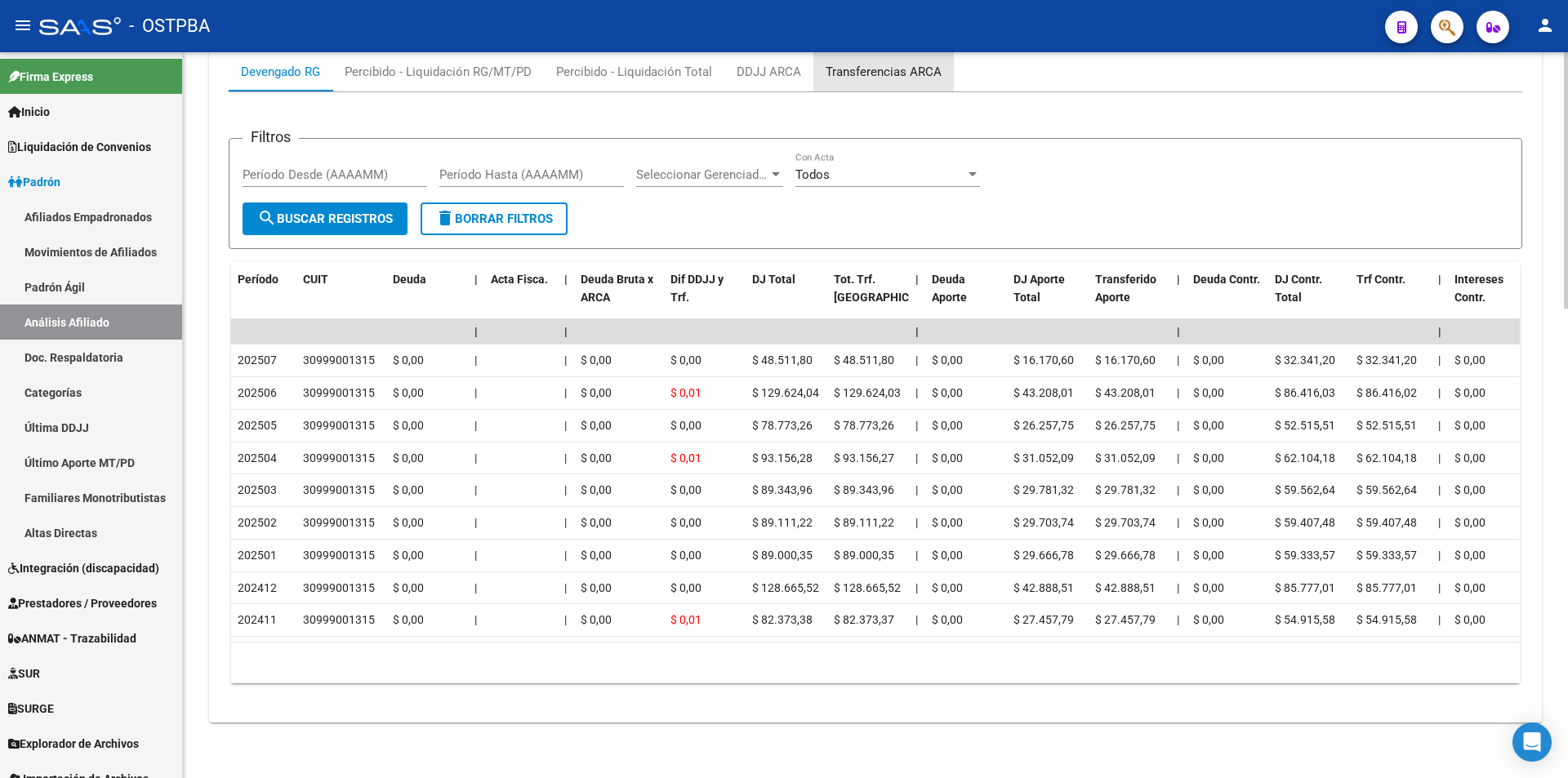
click at [888, 70] on div "Transferencias ARCA" at bounding box center [884, 72] width 116 height 18
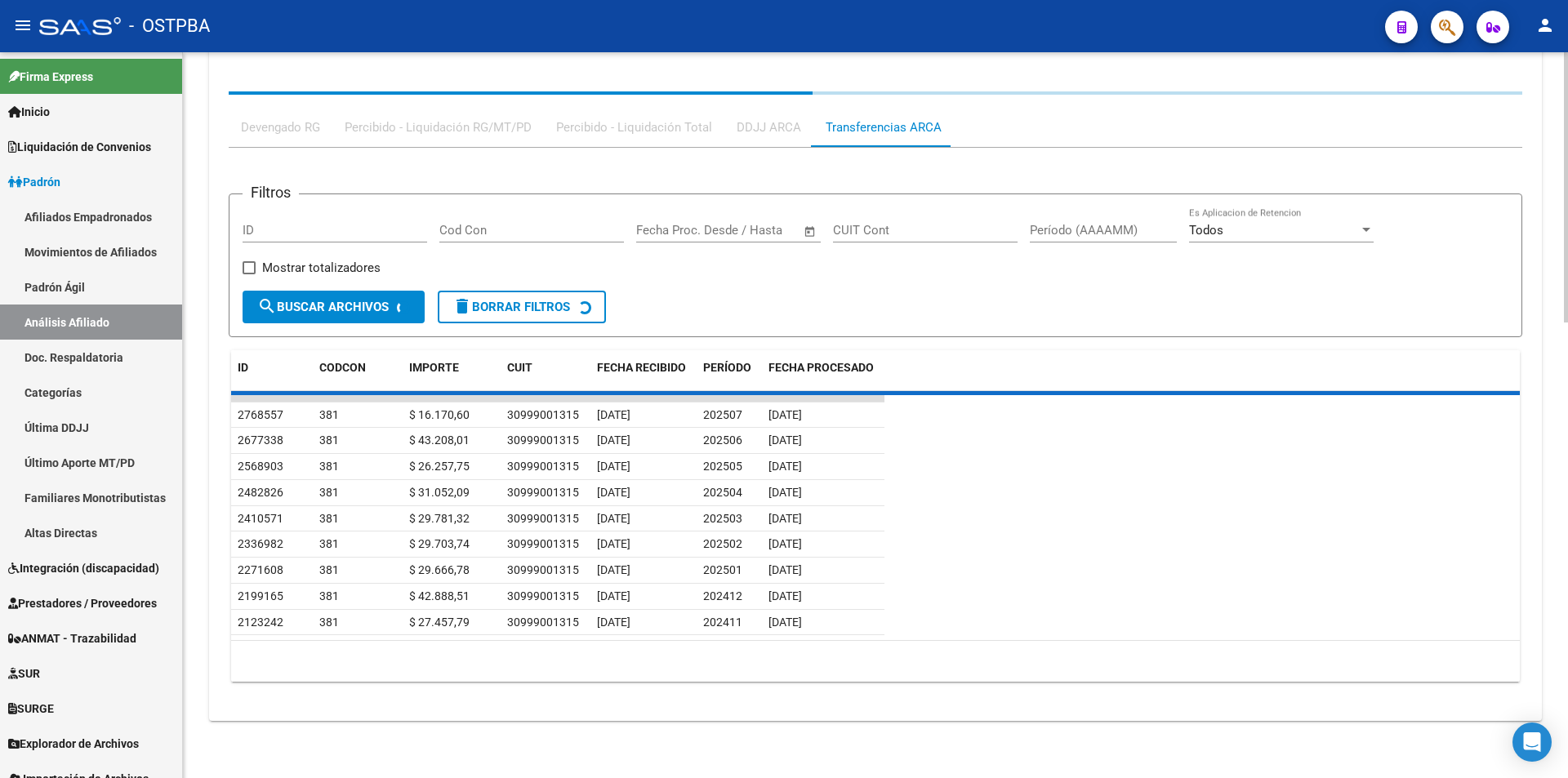
scroll to position [1247, 0]
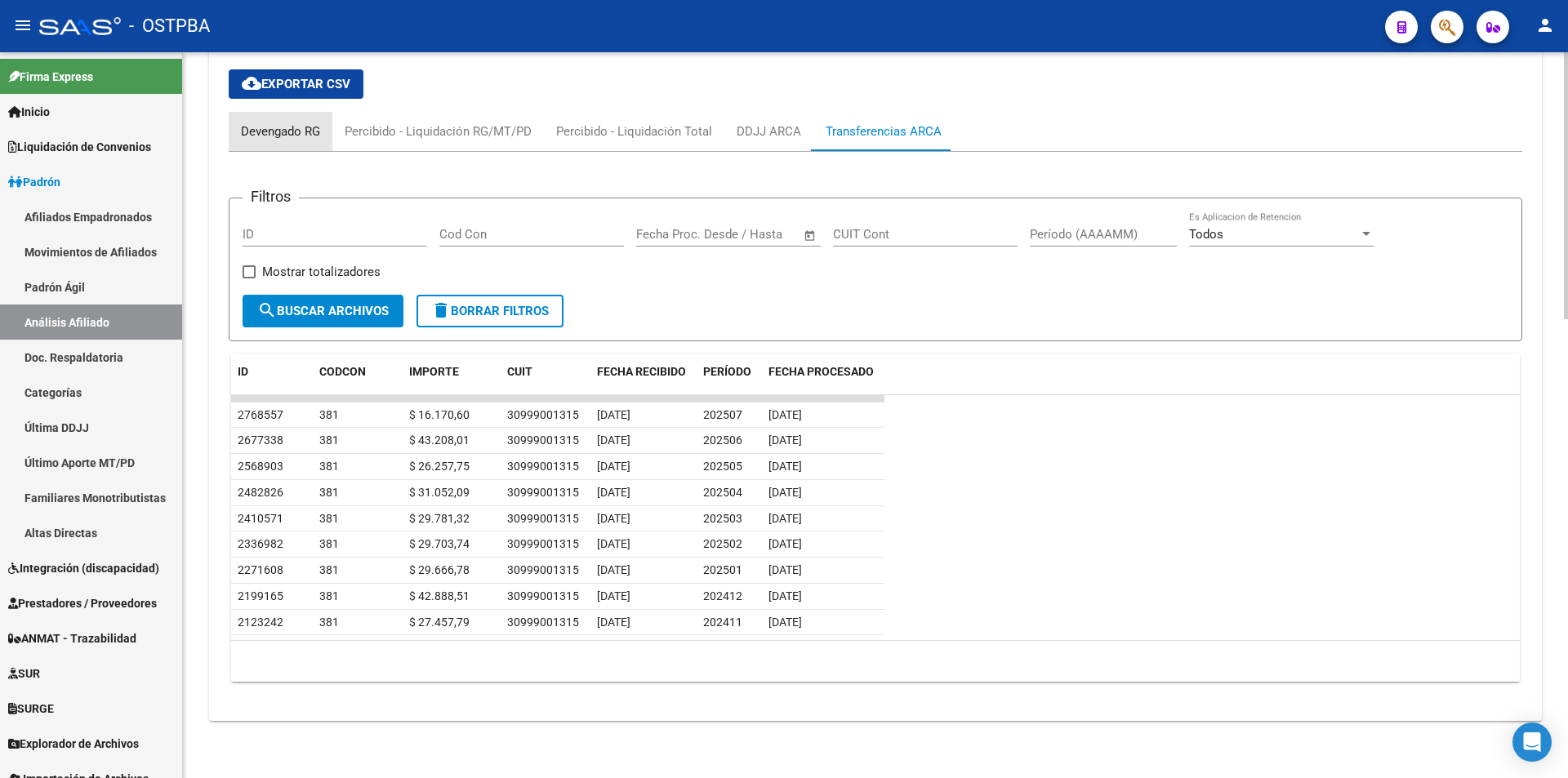
click at [260, 132] on div "Devengado RG" at bounding box center [280, 132] width 79 height 18
